Goal: Task Accomplishment & Management: Manage account settings

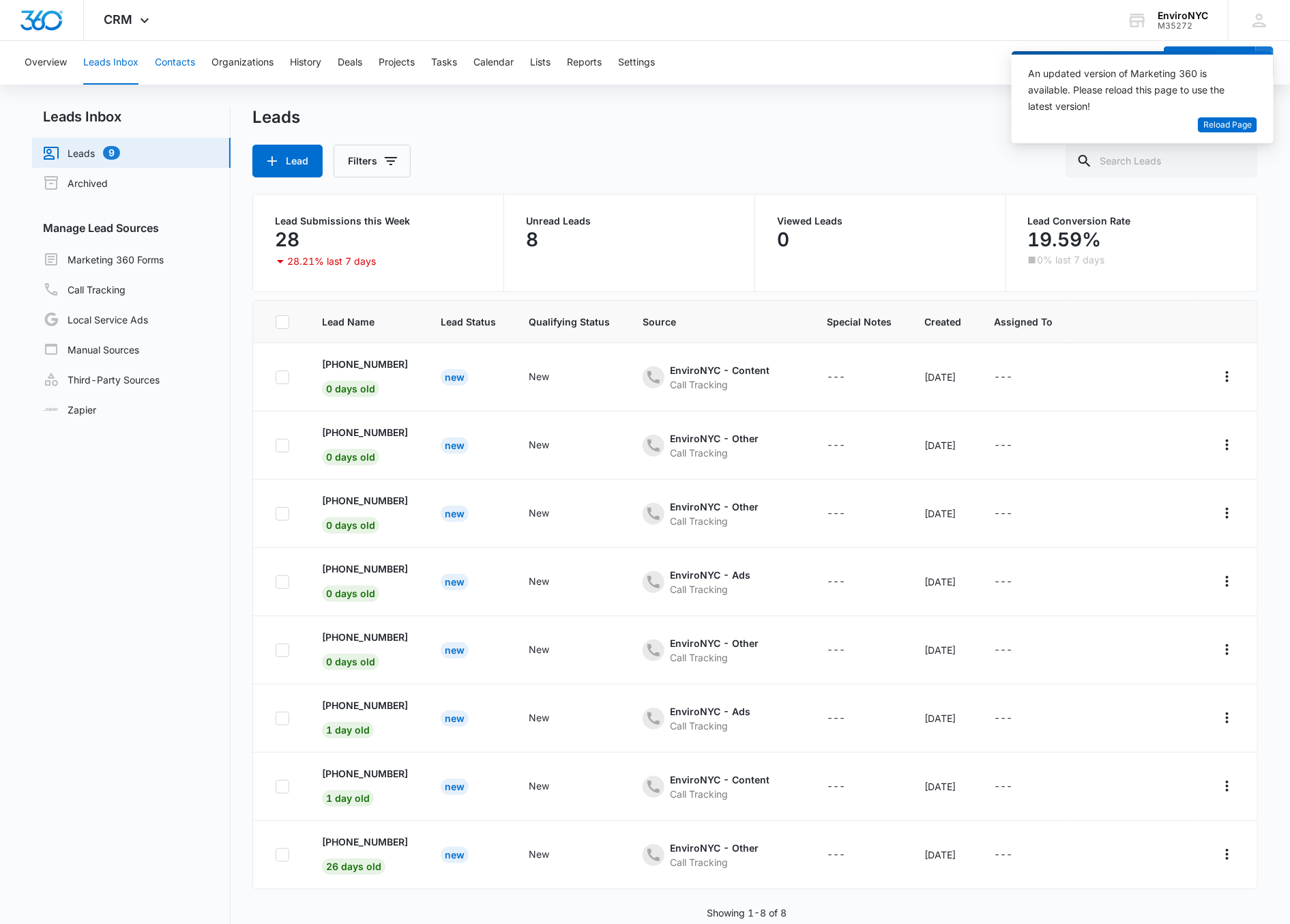
click at [158, 70] on button "Contacts" at bounding box center [175, 63] width 40 height 44
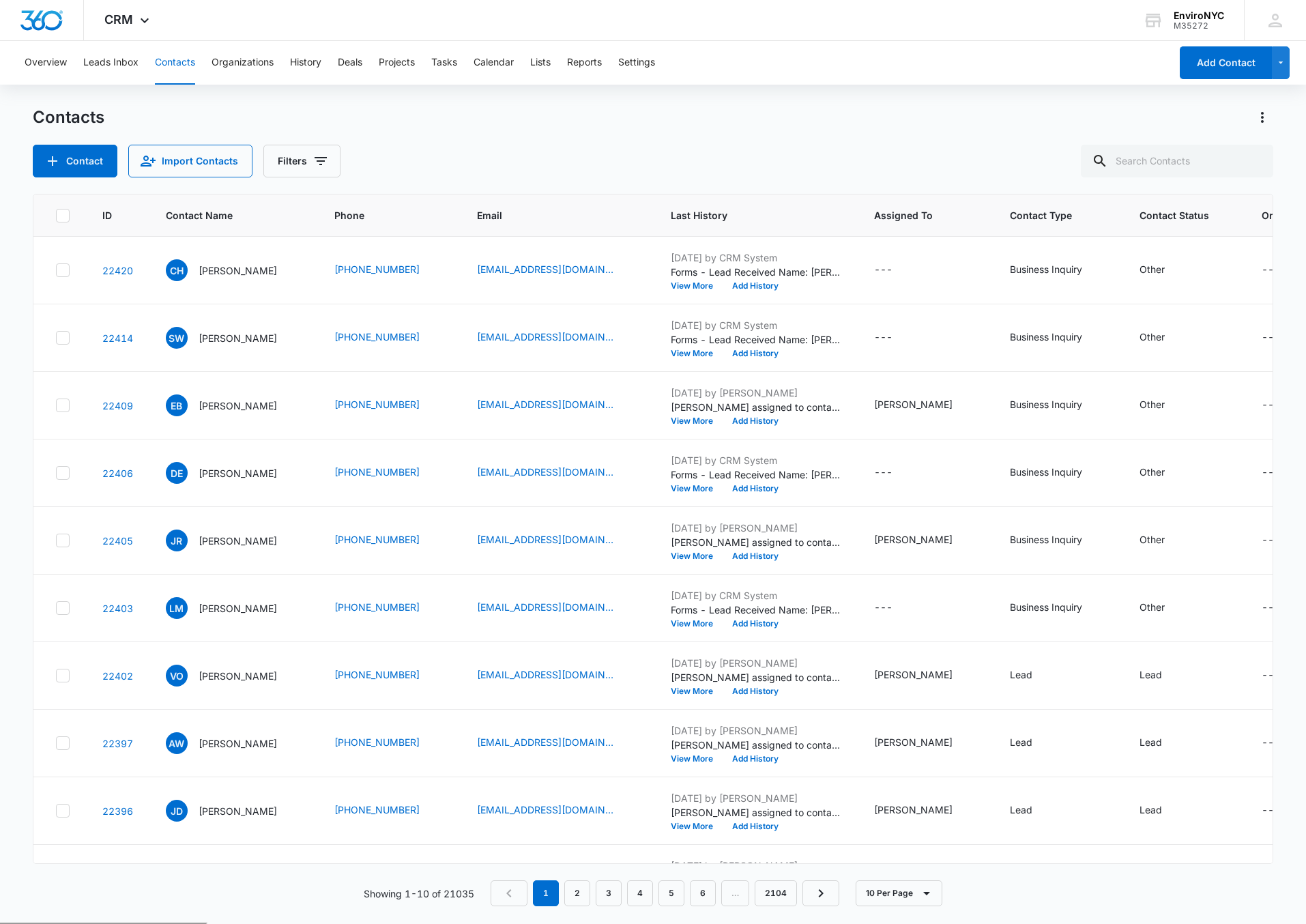
click at [448, 151] on div "Contact Import Contacts Filters" at bounding box center [653, 161] width 1240 height 33
click at [227, 271] on p "Caroline Hopkins Legaspi" at bounding box center [238, 271] width 78 height 14
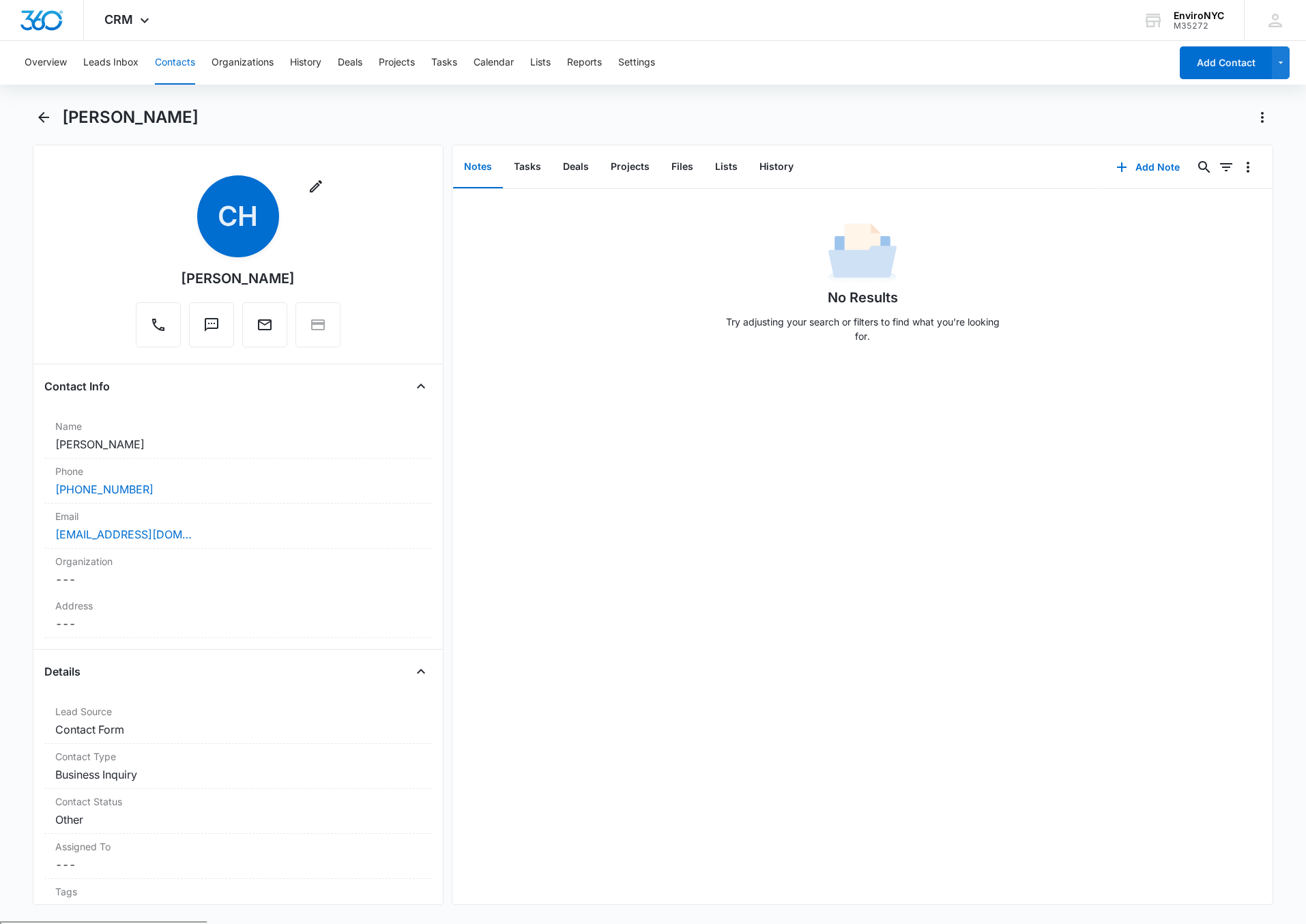
click at [412, 129] on div "Caroline Hopkins Legaspi" at bounding box center [653, 126] width 1240 height 38
click at [138, 23] on icon at bounding box center [144, 23] width 16 height 16
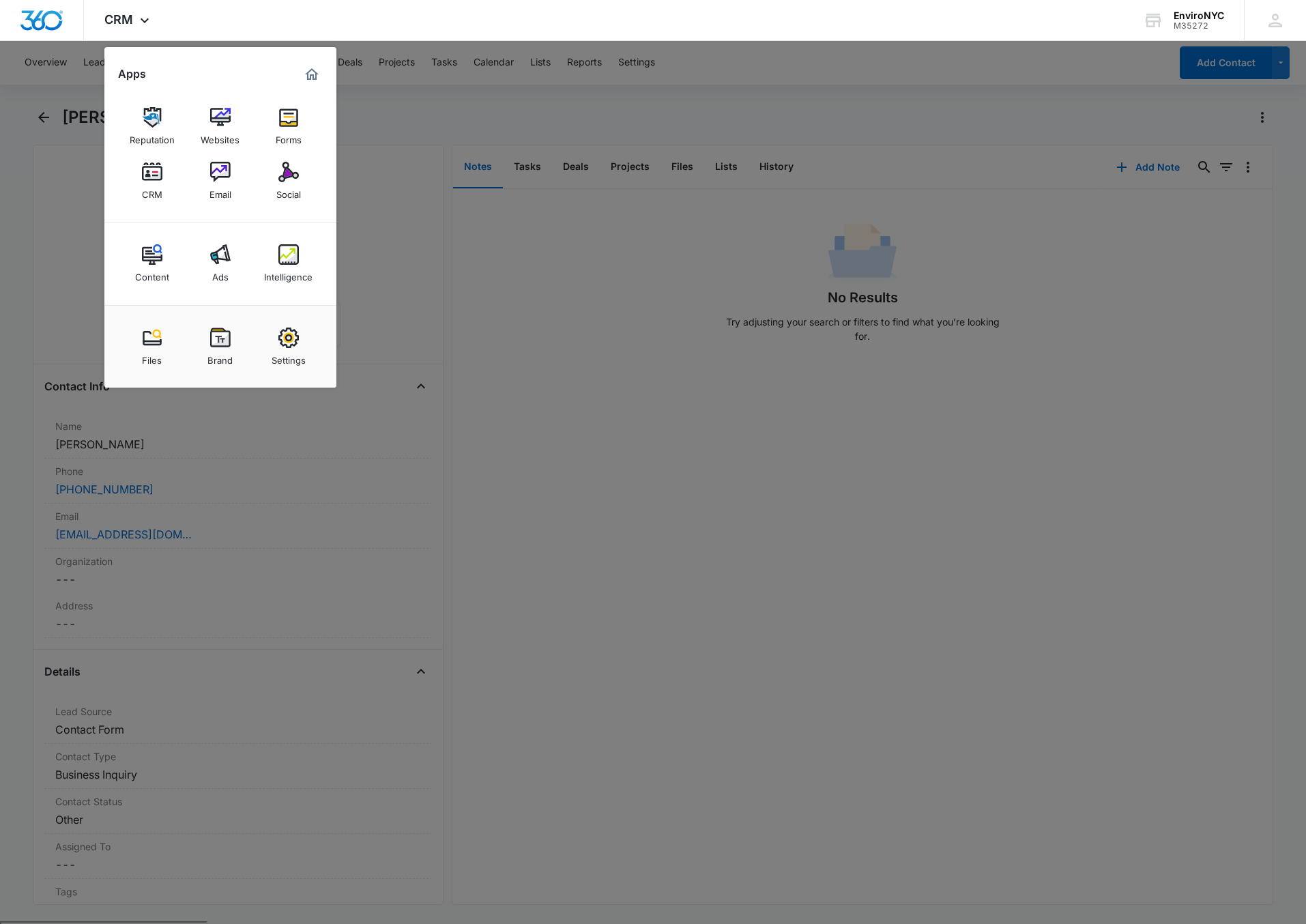
click at [471, 316] on div at bounding box center [653, 462] width 1306 height 924
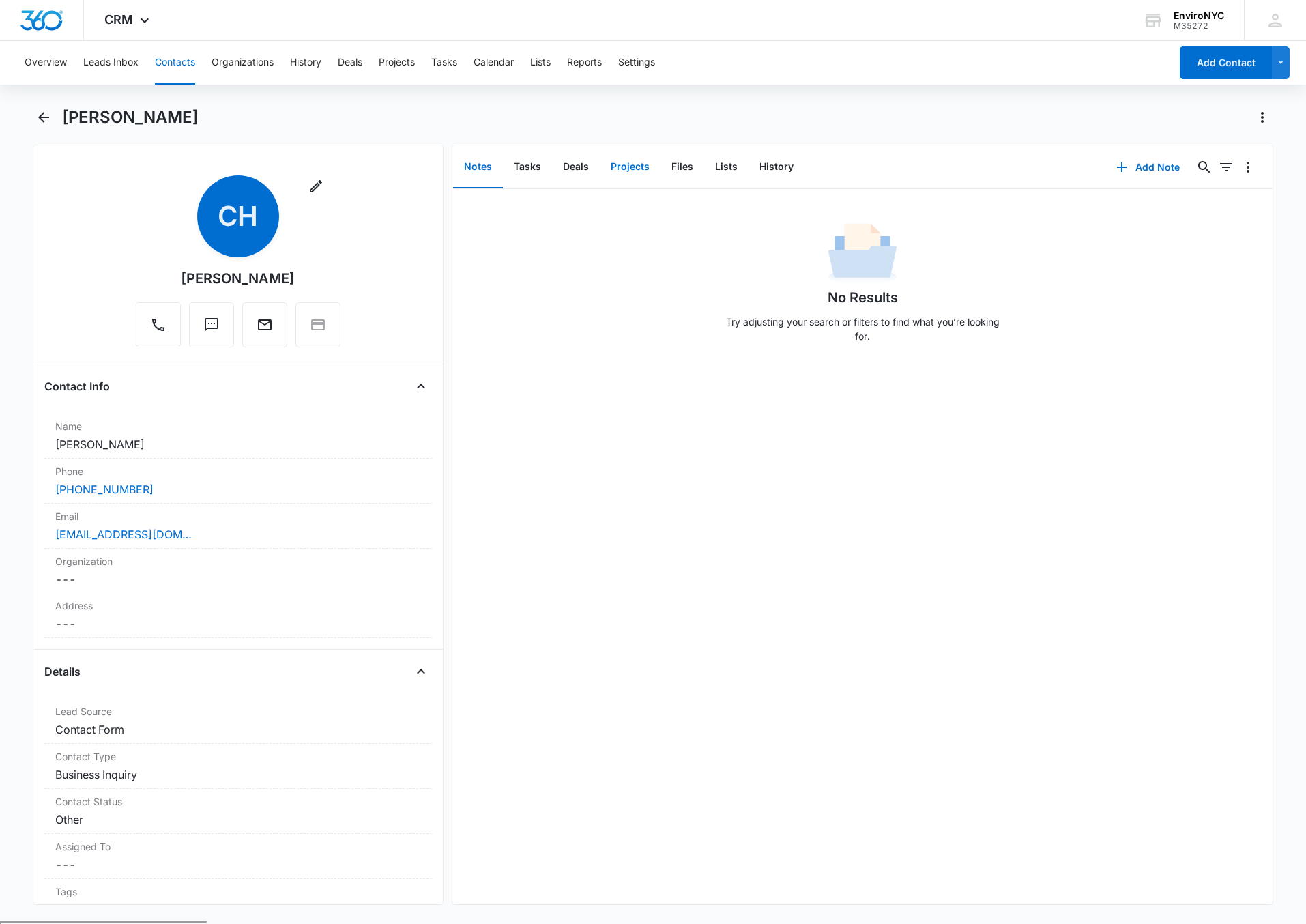
click at [629, 168] on button "Projects" at bounding box center [630, 168] width 61 height 42
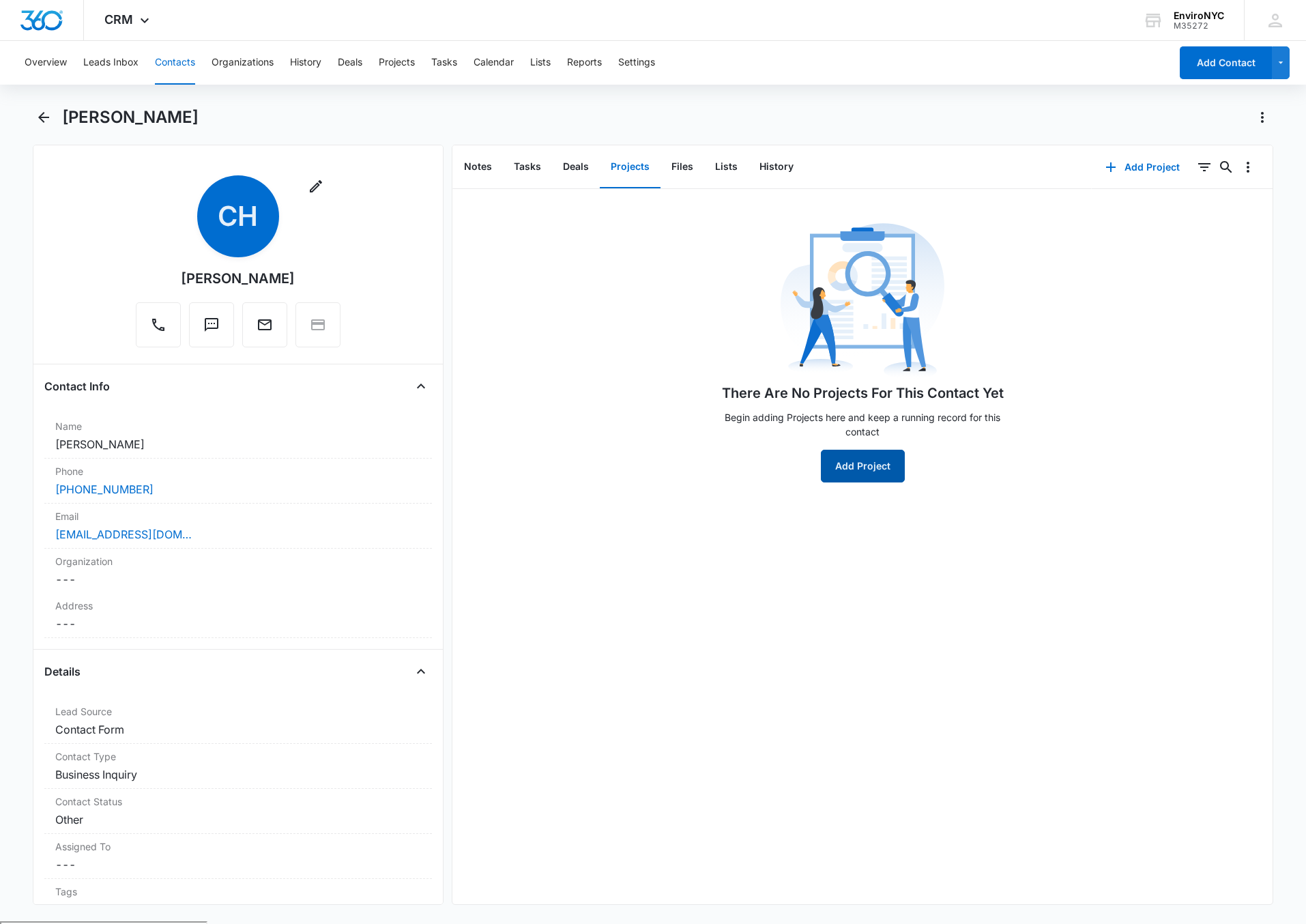
click at [844, 455] on button "Add Project" at bounding box center [863, 466] width 84 height 33
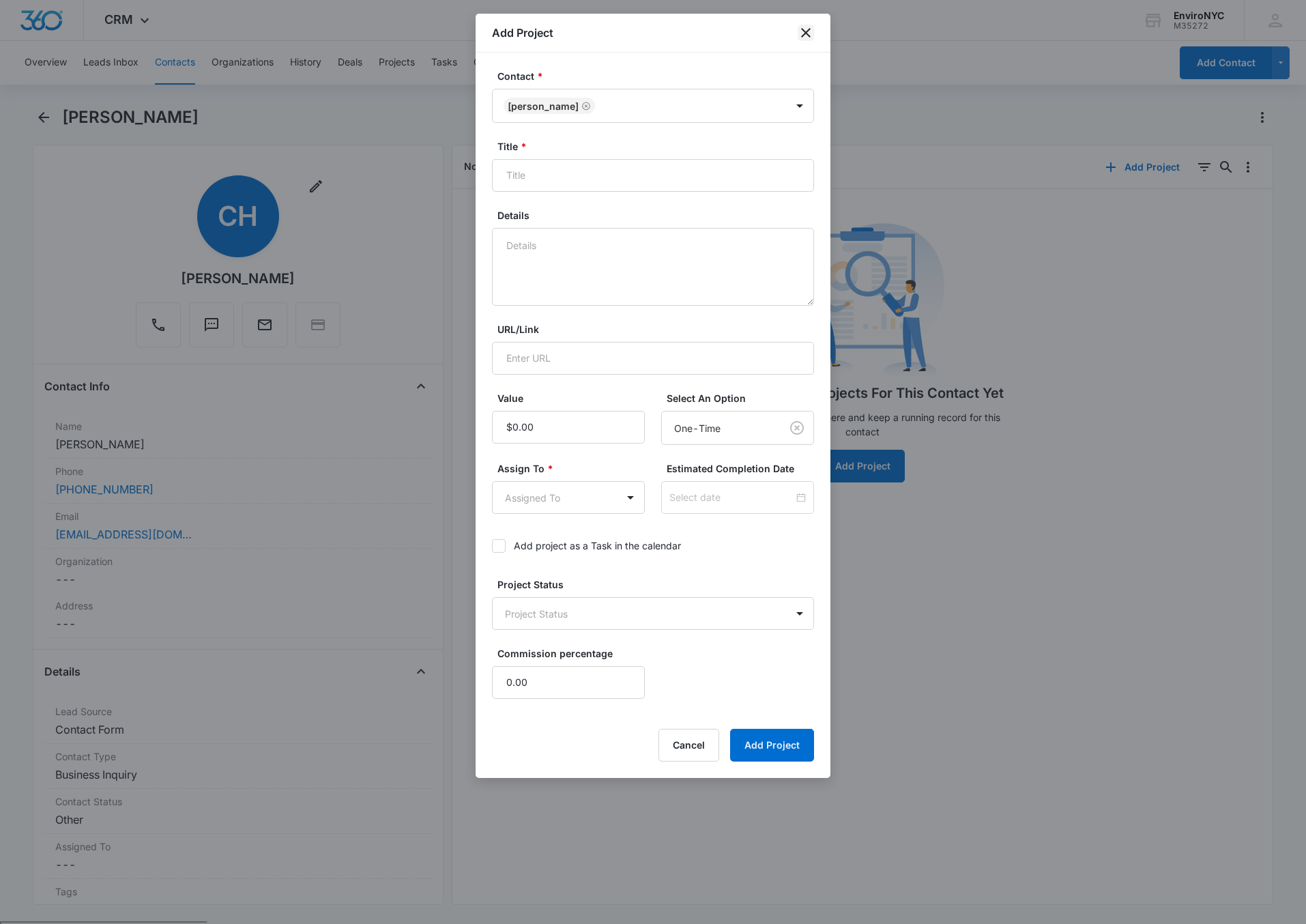
click at [805, 33] on icon "close" at bounding box center [806, 33] width 10 height 10
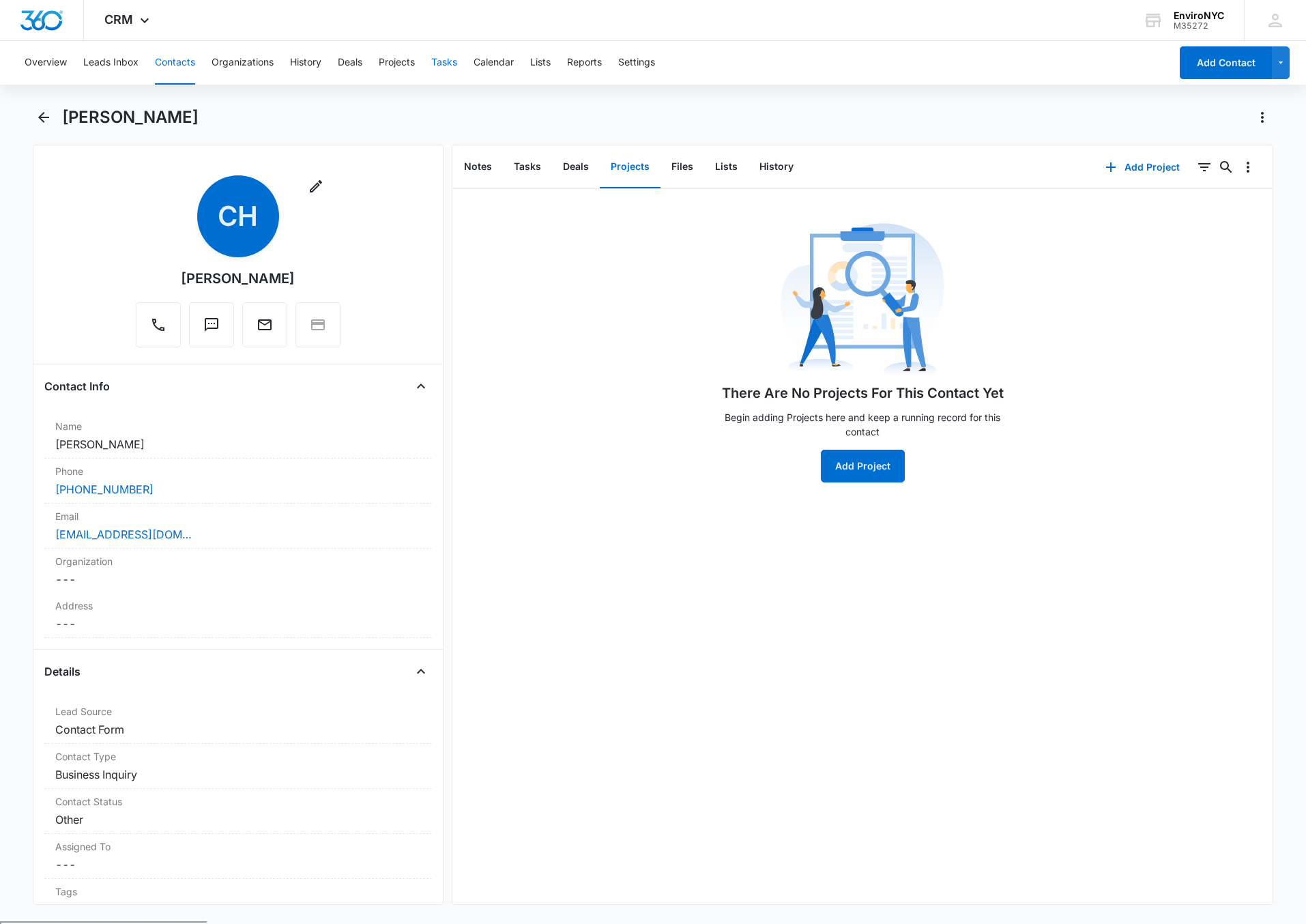
click at [446, 64] on button "Tasks" at bounding box center [444, 63] width 26 height 44
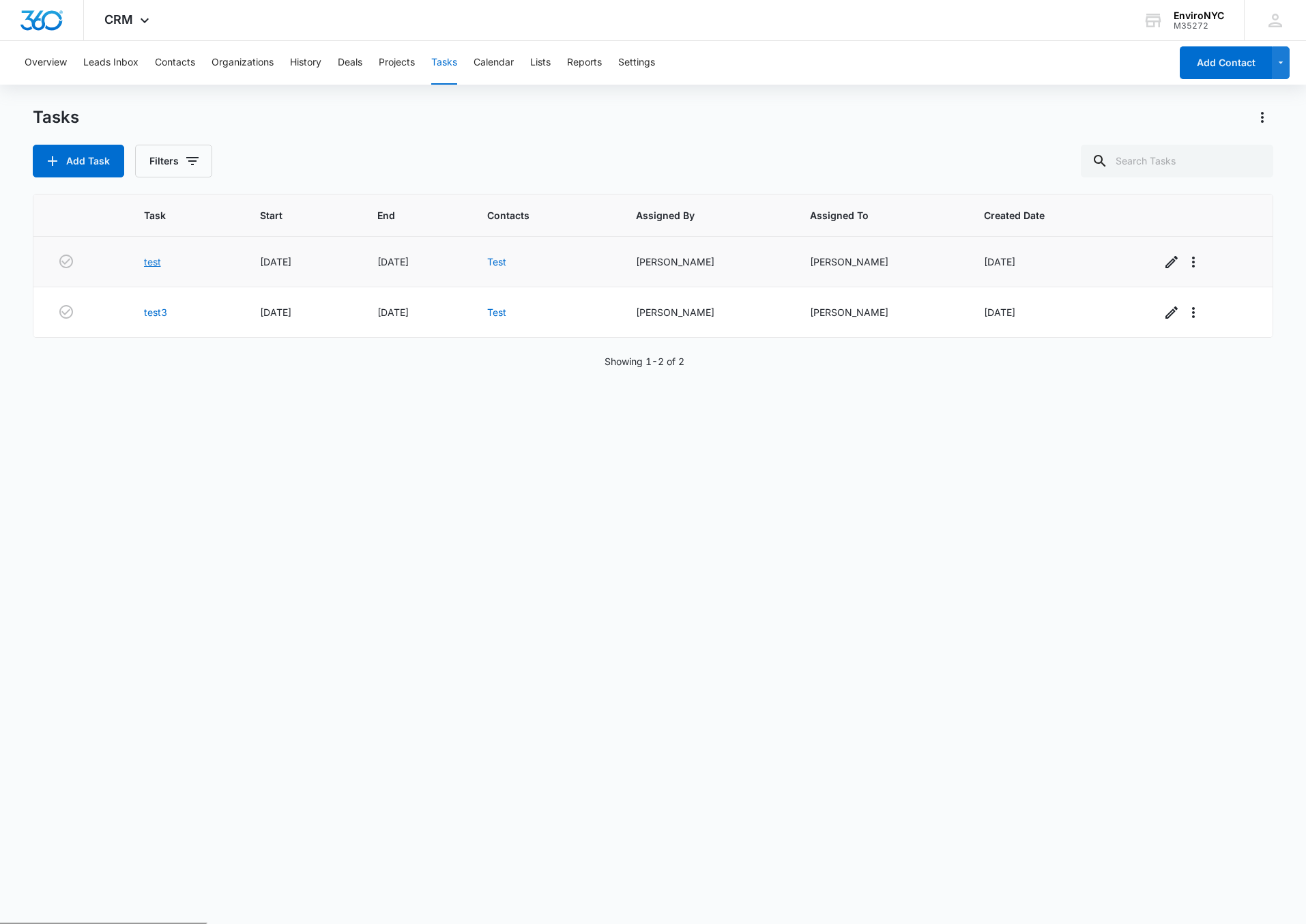
click at [146, 266] on link "test" at bounding box center [153, 262] width 17 height 14
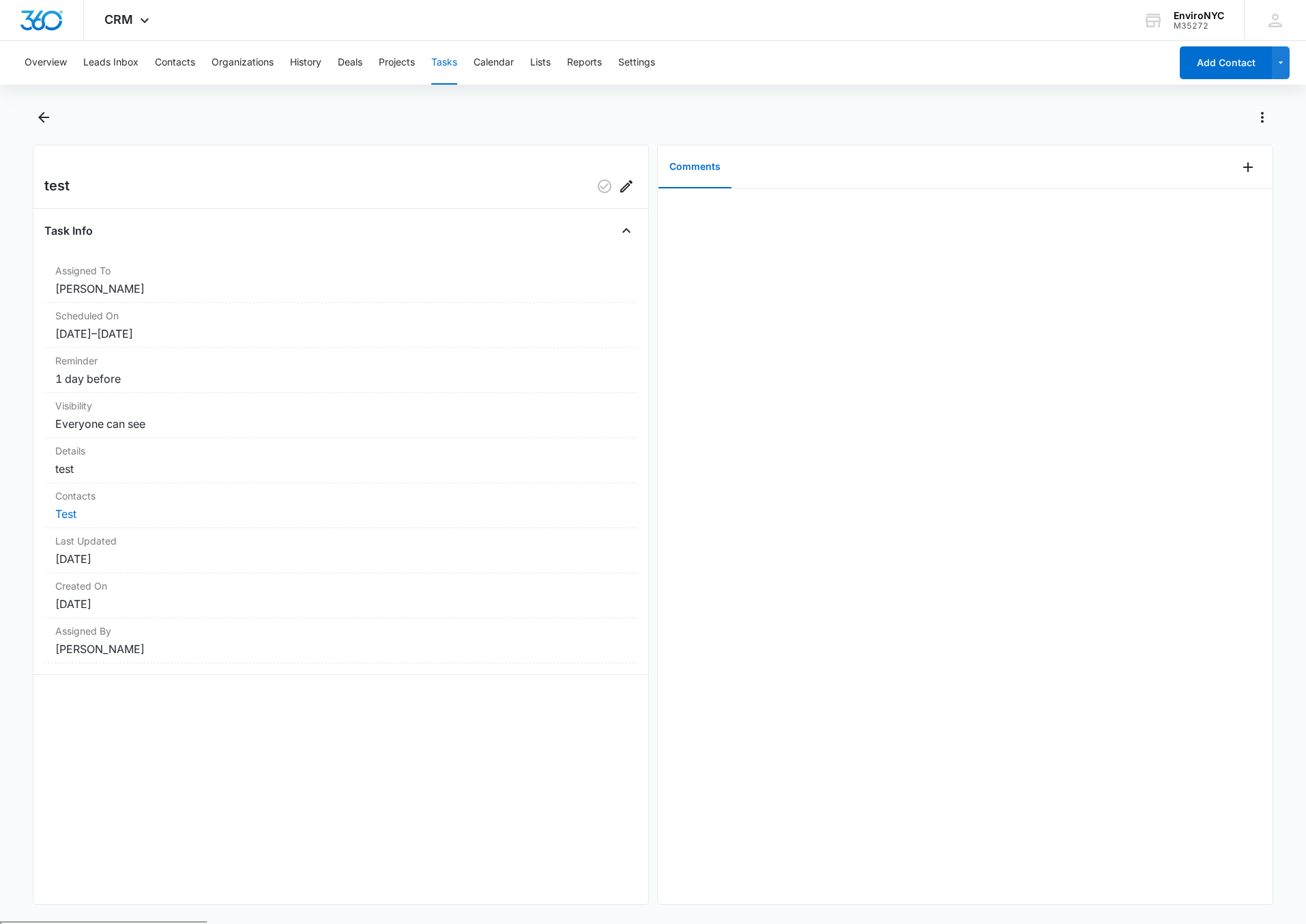
click at [240, 94] on div "Overview Leads Inbox Contacts Organizations History Deals Projects Tasks Calend…" at bounding box center [653, 481] width 1306 height 880
click at [150, 21] on icon at bounding box center [144, 23] width 16 height 16
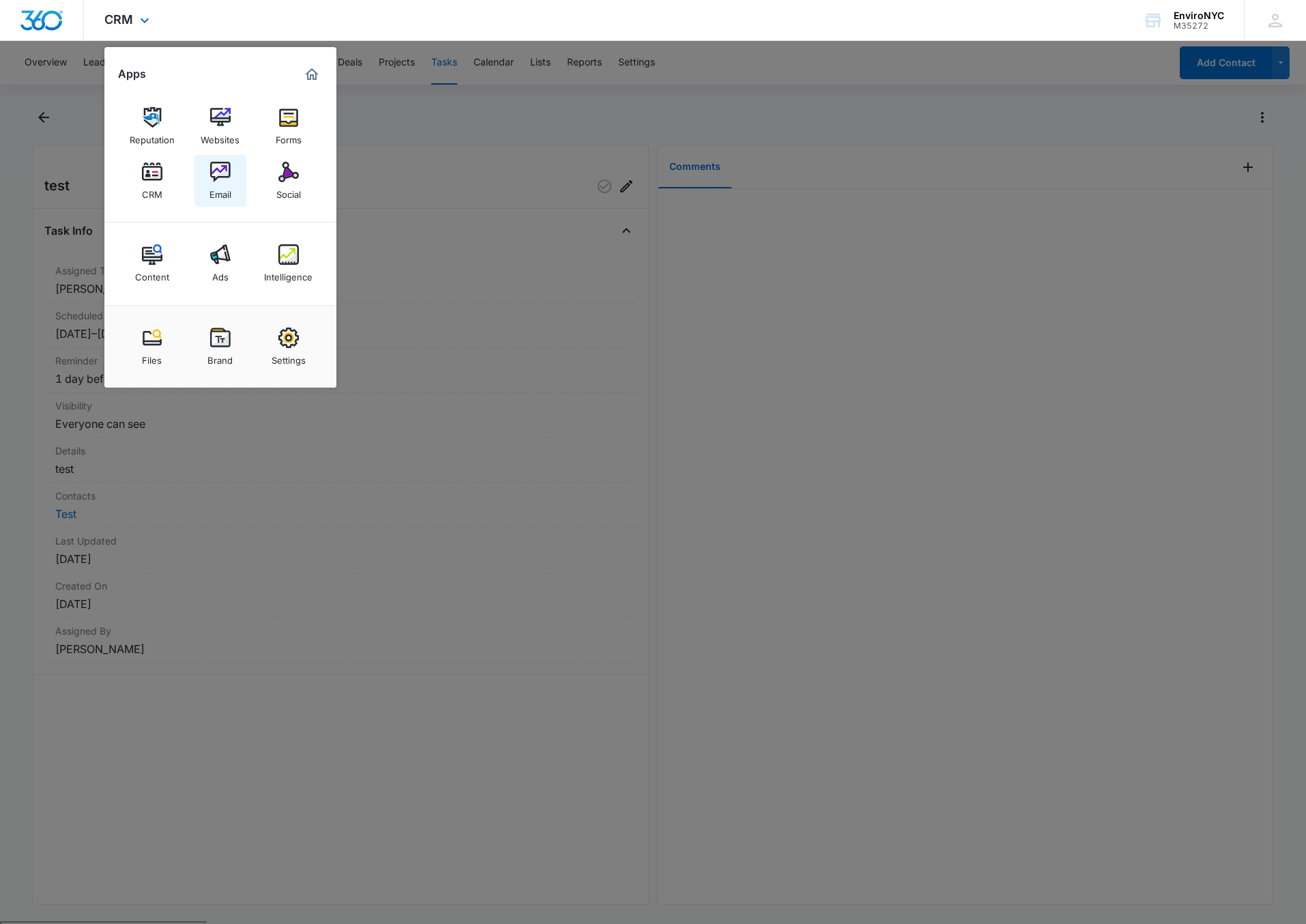
click at [222, 168] on img at bounding box center [220, 172] width 21 height 21
